Goal: Information Seeking & Learning: Learn about a topic

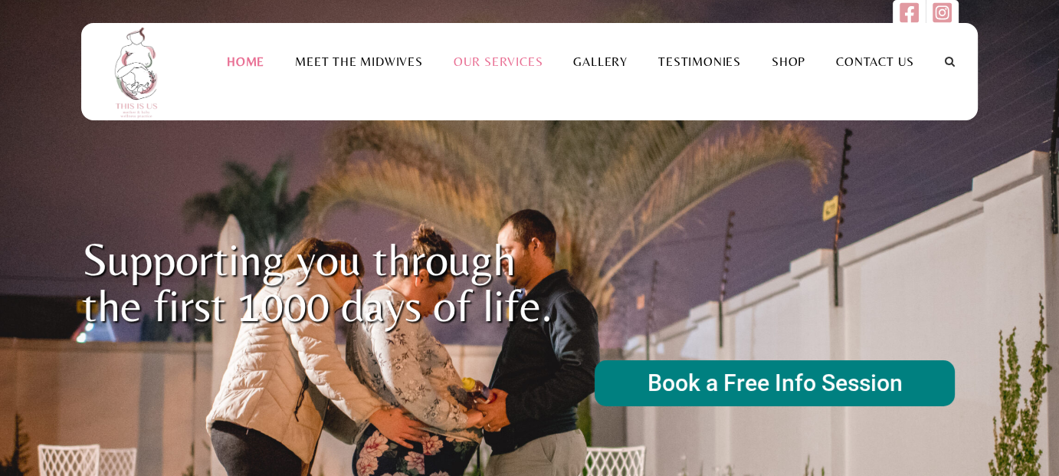
click at [496, 58] on link "Our Services" at bounding box center [498, 61] width 120 height 15
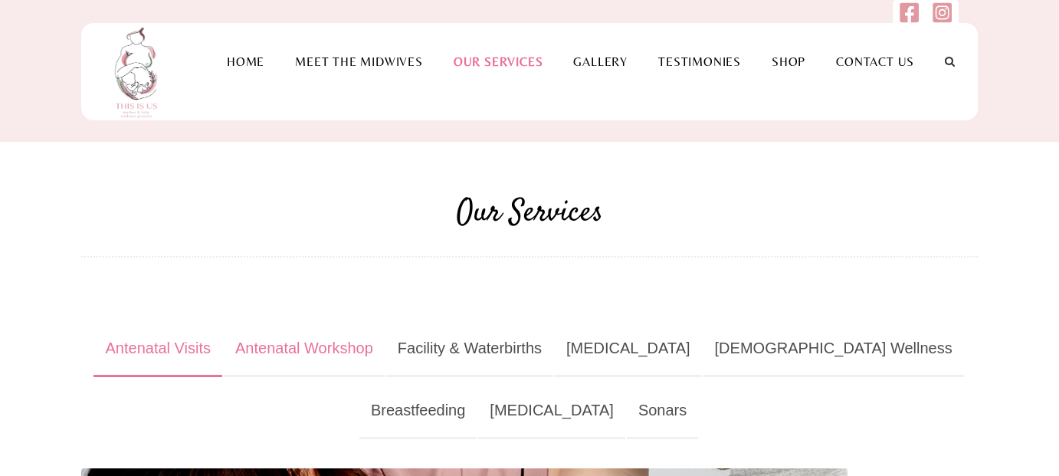
click at [355, 350] on link "Antenatal Workshop" at bounding box center [304, 349] width 161 height 56
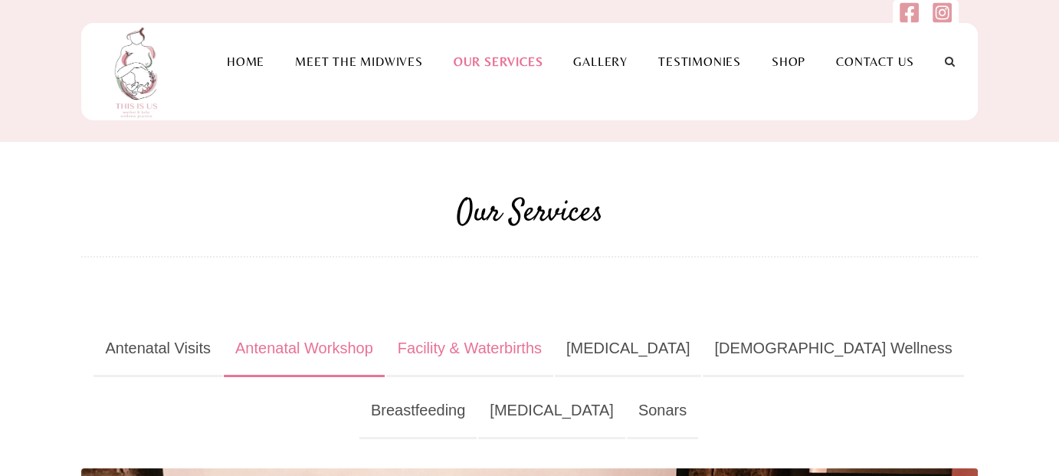
click at [501, 345] on link "Facility & Waterbirths" at bounding box center [469, 349] width 167 height 56
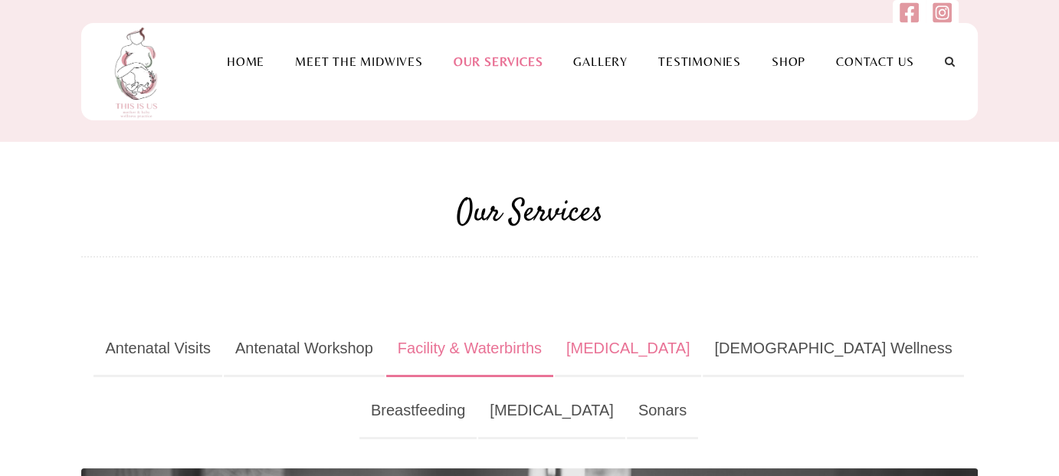
click at [635, 350] on link "Postnatal" at bounding box center [628, 349] width 147 height 56
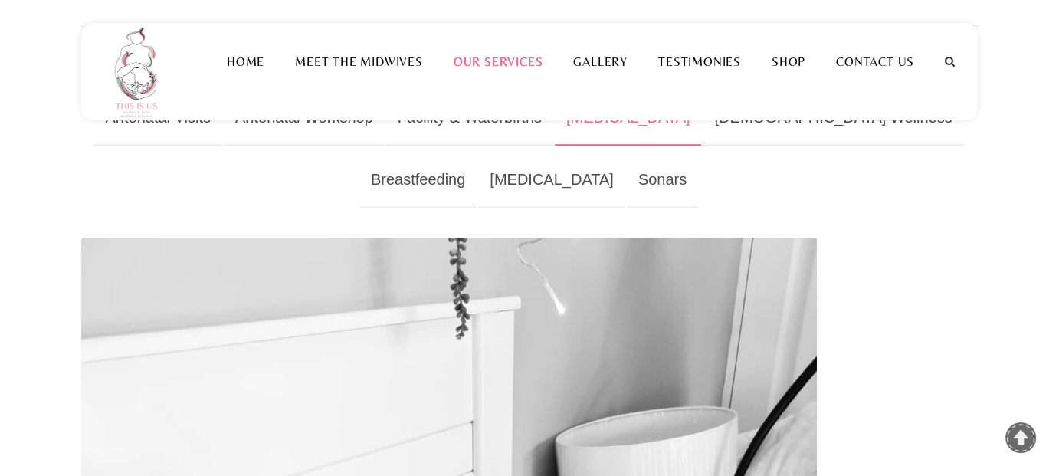
scroll to position [153, 0]
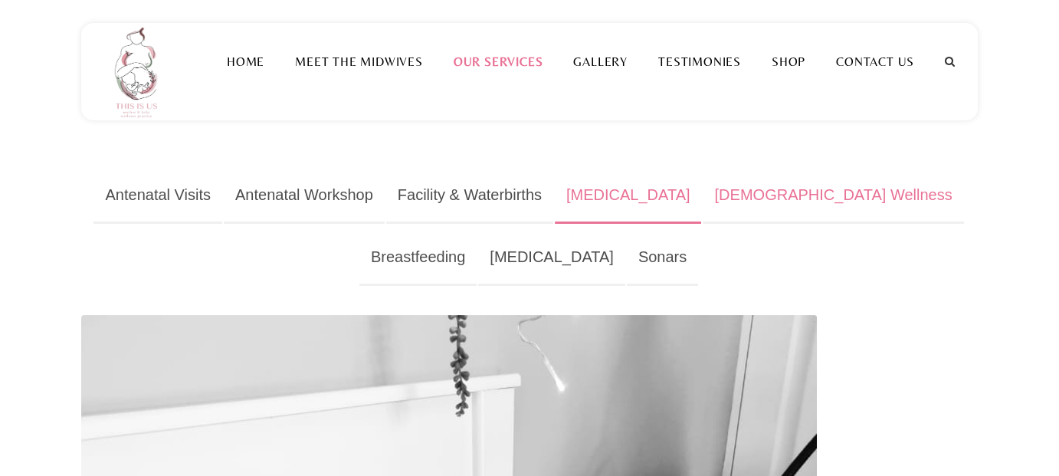
click at [764, 193] on link "Female Wellness" at bounding box center [832, 196] width 260 height 56
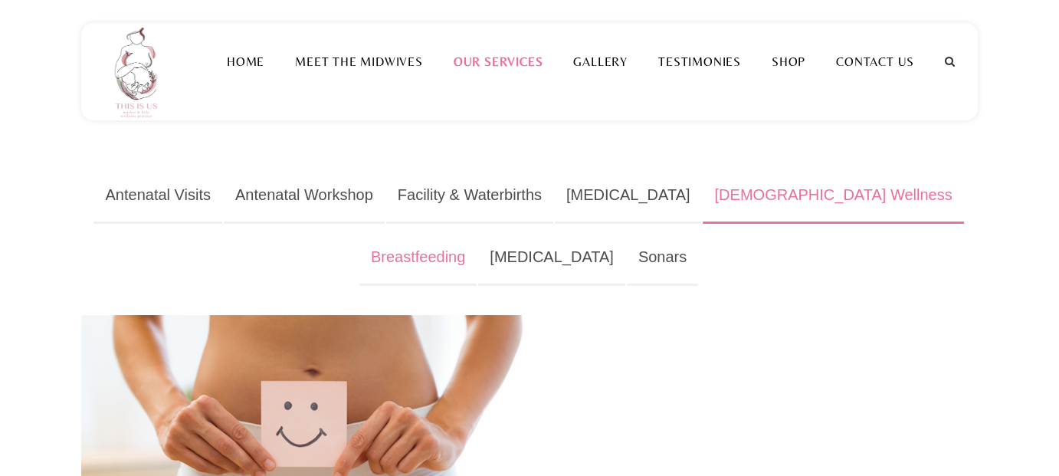
click at [476, 230] on link "Breastfeeding" at bounding box center [417, 258] width 117 height 56
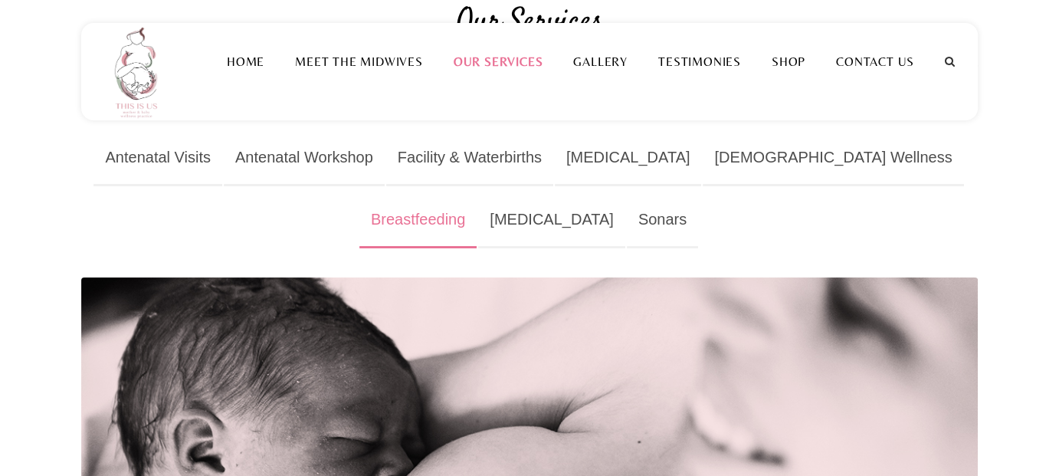
scroll to position [230, 0]
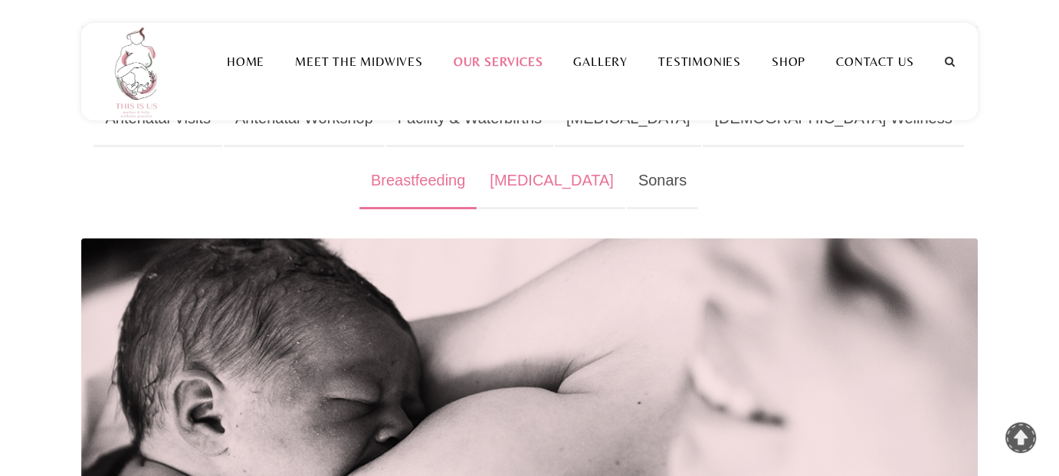
click at [490, 179] on link "Phototherapy" at bounding box center [551, 181] width 147 height 56
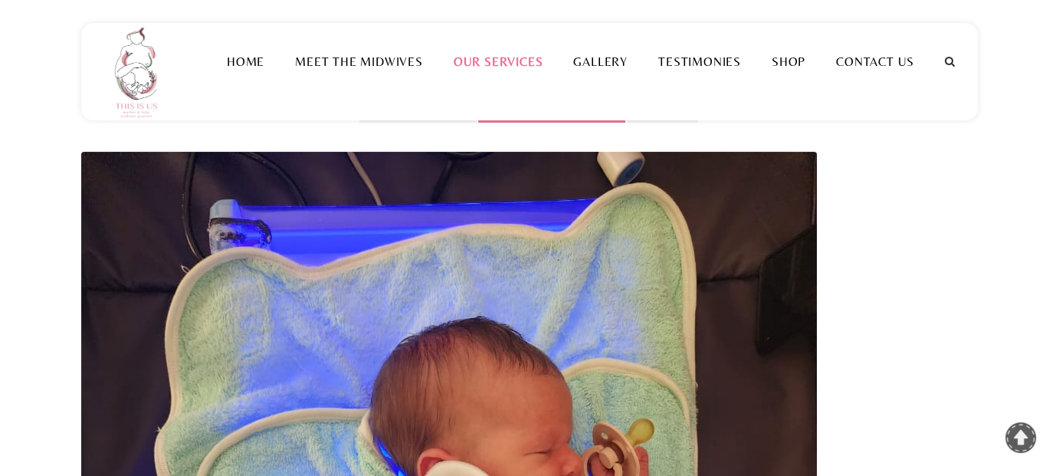
scroll to position [77, 0]
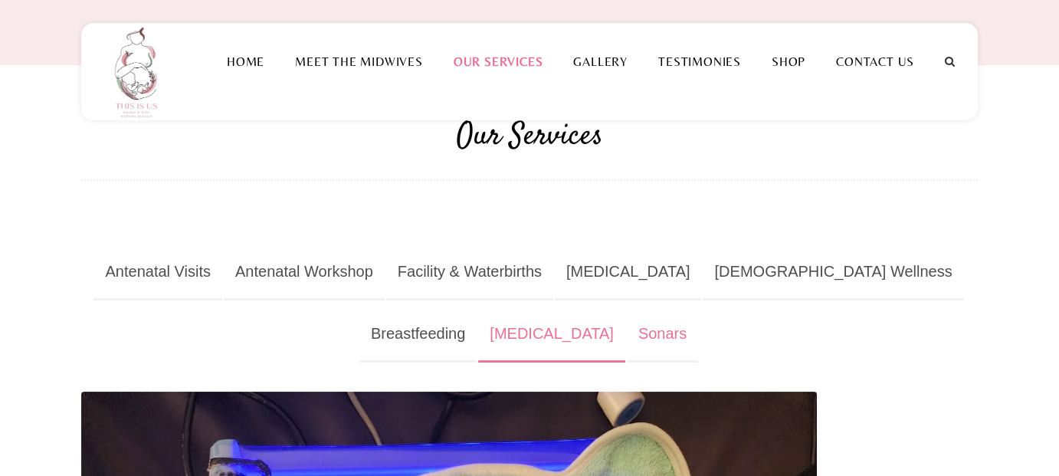
click at [627, 332] on link "Sonars" at bounding box center [662, 334] width 71 height 56
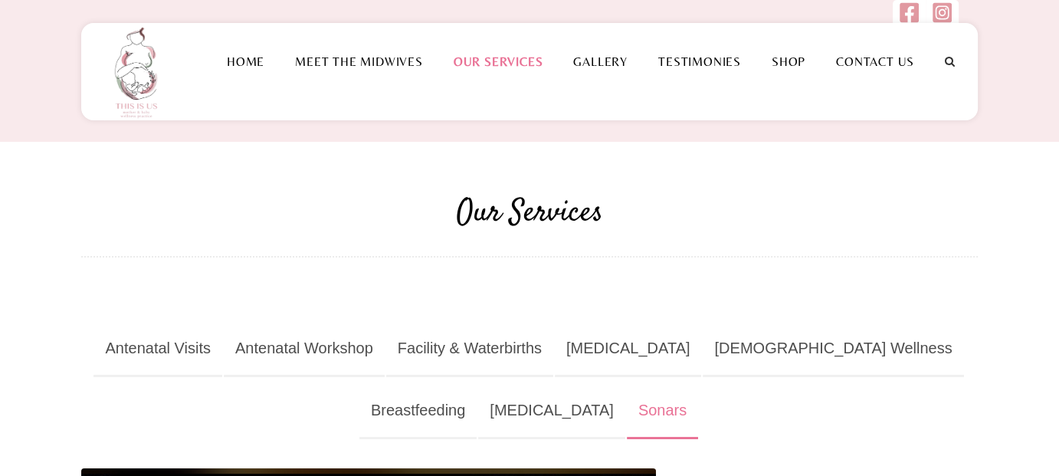
scroll to position [153, 0]
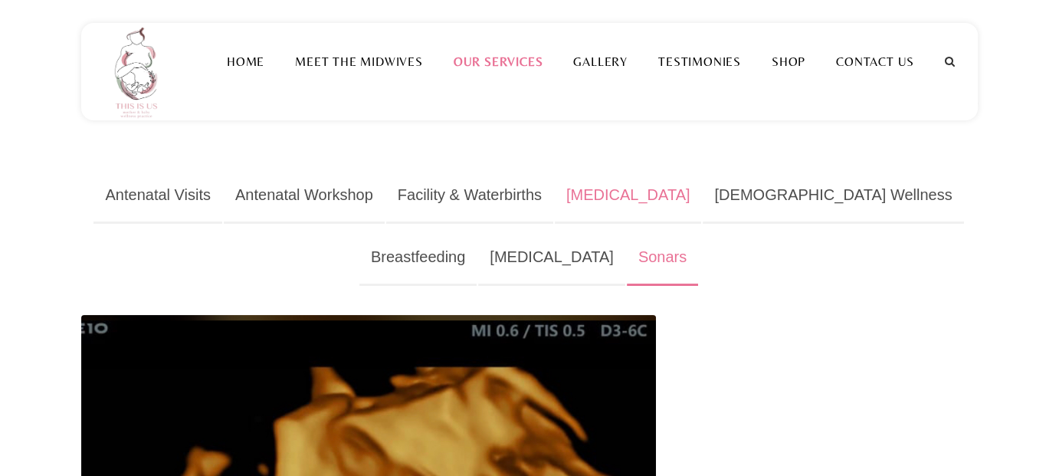
click at [643, 195] on link "Postnatal" at bounding box center [628, 196] width 147 height 56
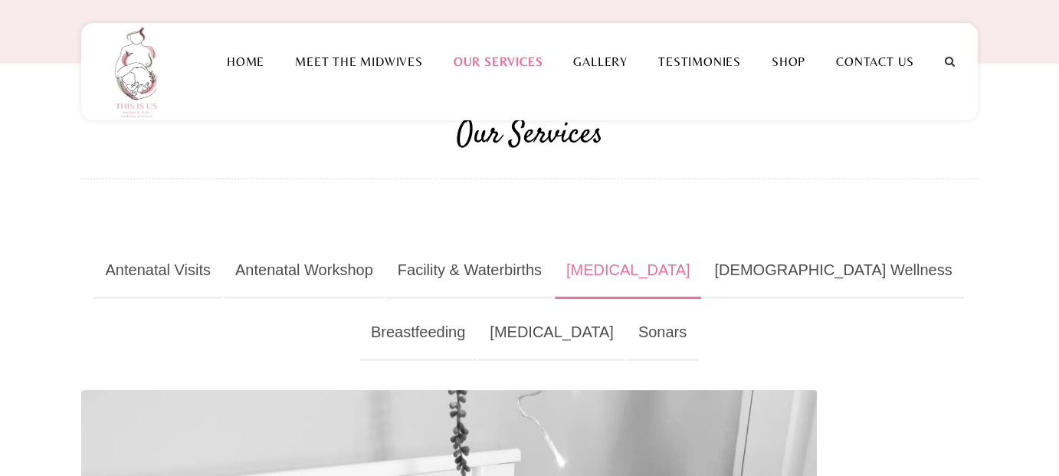
scroll to position [113, 0]
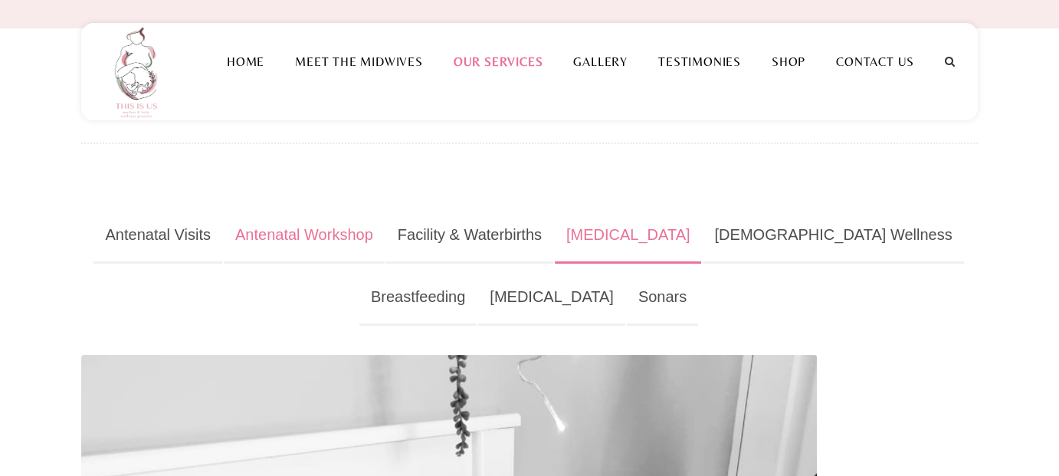
click at [344, 234] on link "Antenatal Workshop" at bounding box center [304, 236] width 161 height 56
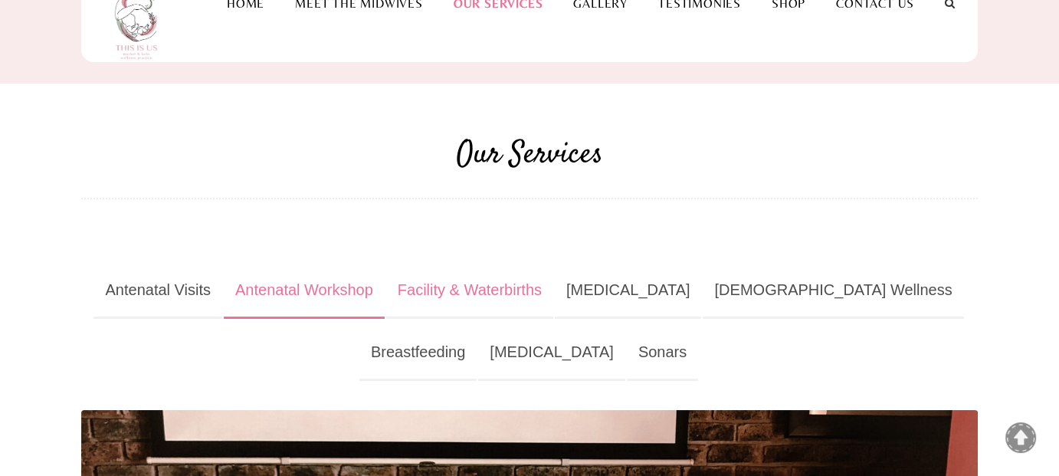
scroll to position [0, 0]
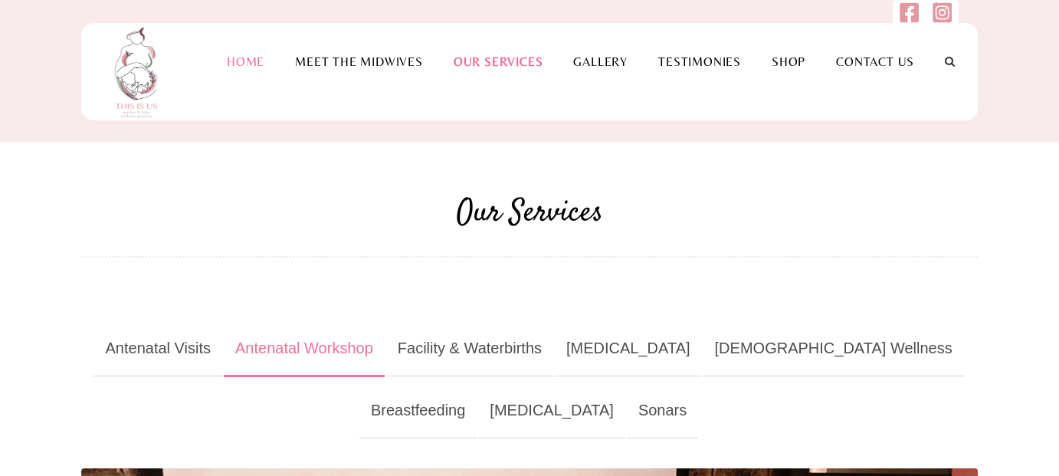
click at [260, 63] on link "Home" at bounding box center [245, 61] width 68 height 15
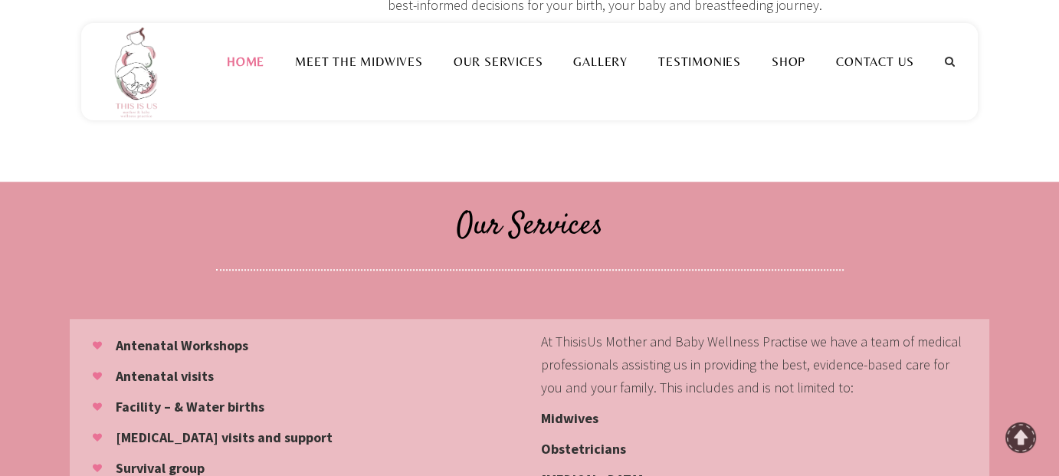
scroll to position [1302, 0]
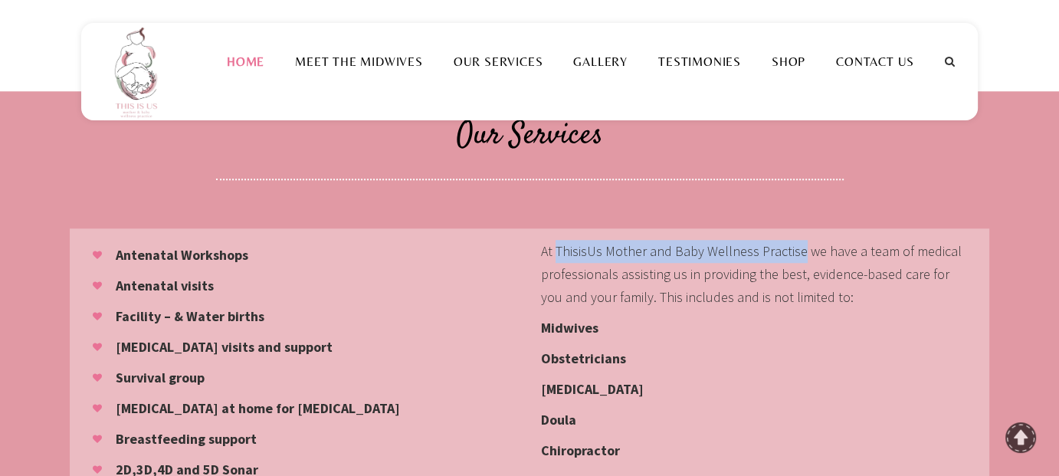
drag, startPoint x: 555, startPoint y: 227, endPoint x: 672, endPoint y: 225, distance: 116.4
click at [794, 240] on p "At ThisisUs Mother and Baby Wellness Practise we have a team of medical profess…" at bounding box center [753, 274] width 425 height 69
copy p "ThisisUs Mother and Baby Wellness Practise"
